Goal: Find contact information: Obtain details needed to contact an individual or organization

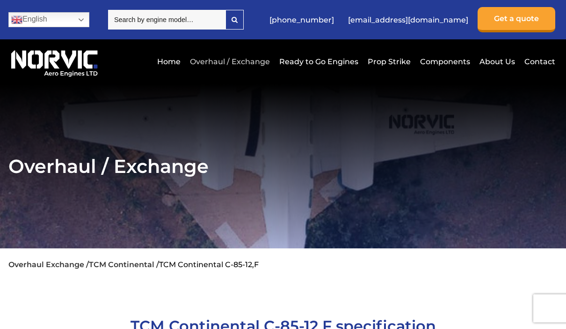
click at [258, 63] on link "Overhaul / Exchange" at bounding box center [230, 61] width 85 height 23
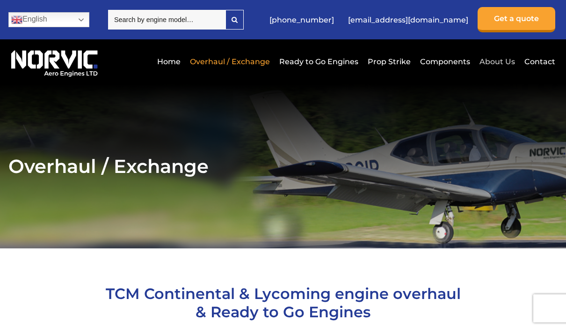
click at [510, 66] on link "About Us" at bounding box center [498, 61] width 40 height 23
click at [499, 61] on link "About Us" at bounding box center [498, 61] width 40 height 23
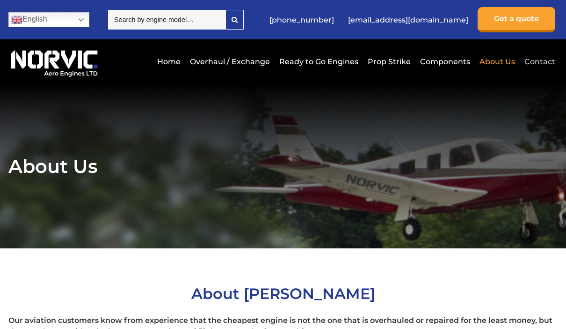
click at [541, 62] on link "Contact" at bounding box center [538, 61] width 33 height 23
